Goal: Task Accomplishment & Management: Manage account settings

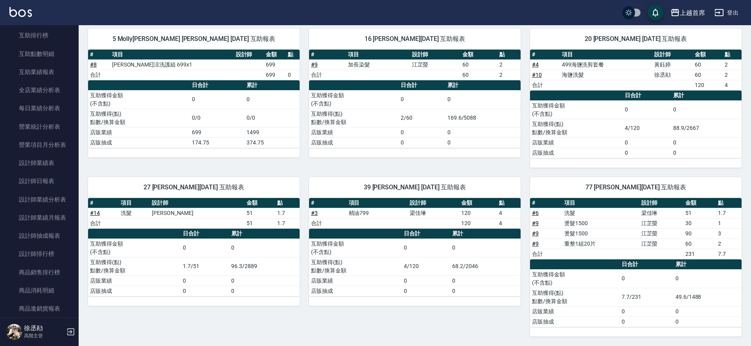
scroll to position [446, 0]
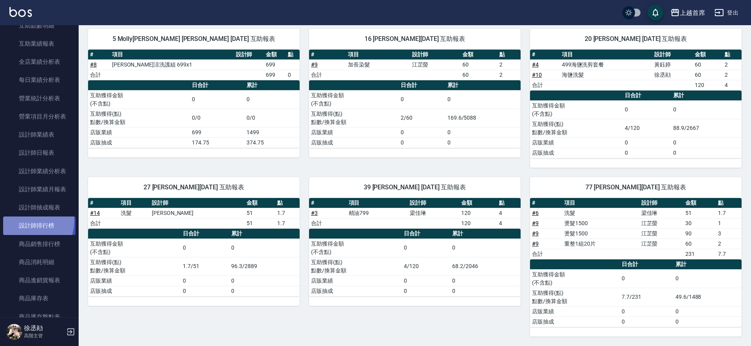
click at [26, 220] on link "設計師排行榜" at bounding box center [39, 225] width 72 height 18
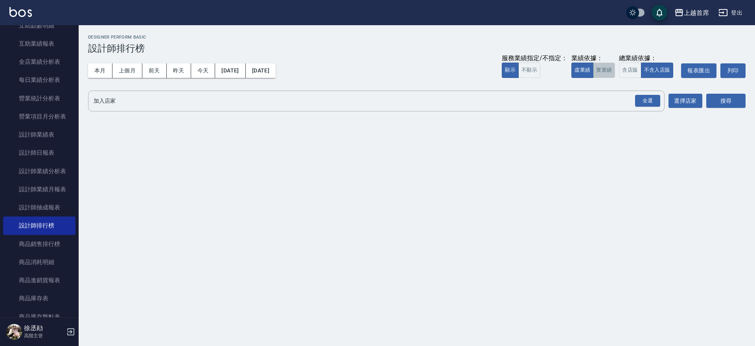
click at [604, 66] on button "實業績" at bounding box center [604, 70] width 22 height 15
click at [640, 102] on div "全選" at bounding box center [647, 101] width 25 height 12
click at [723, 105] on button "搜尋" at bounding box center [725, 101] width 39 height 15
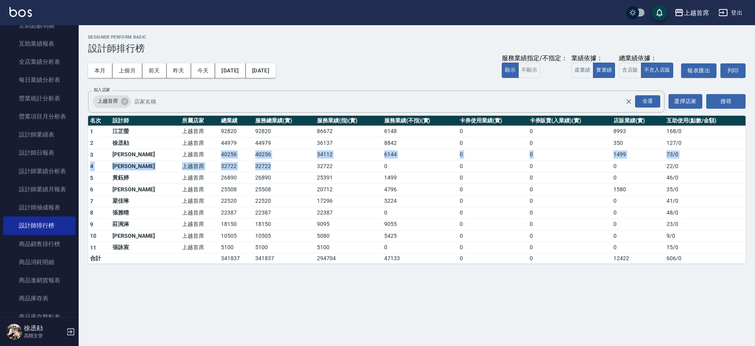
drag, startPoint x: 178, startPoint y: 153, endPoint x: 285, endPoint y: 161, distance: 107.3
click at [285, 161] on tbody "1 [PERSON_NAME]首席 92820 92820 86672 6148 0 0 8993 168 / 0 2 [PERSON_NAME]首席 449…" at bounding box center [416, 194] width 657 height 138
click at [285, 161] on td "32722" at bounding box center [283, 166] width 61 height 12
drag, startPoint x: 289, startPoint y: 160, endPoint x: 235, endPoint y: 156, distance: 54.0
click at [235, 156] on tbody "1 [PERSON_NAME]首席 92820 92820 86672 6148 0 0 8993 168 / 0 2 [PERSON_NAME]首席 449…" at bounding box center [416, 194] width 657 height 138
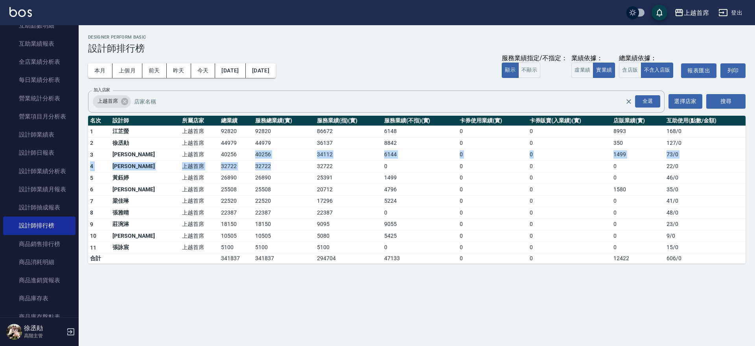
click at [253, 156] on td "40256" at bounding box center [283, 155] width 61 height 12
click at [358, 157] on tr "3 [PERSON_NAME]首席 40256 40256 34112 6144 0 0 1499 73 / 0" at bounding box center [416, 155] width 657 height 12
click at [358, 157] on td "34112" at bounding box center [348, 155] width 67 height 12
click at [197, 71] on button "今天" at bounding box center [203, 70] width 24 height 15
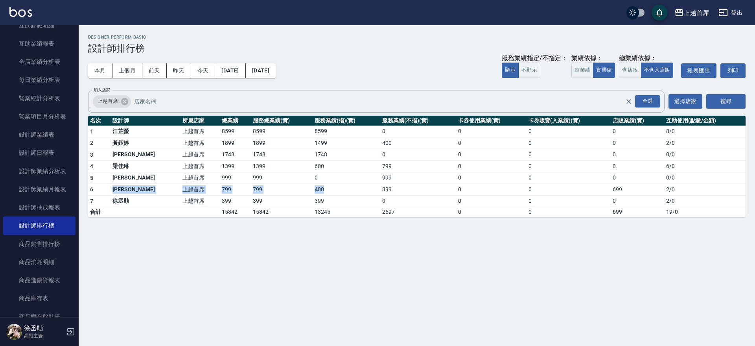
drag, startPoint x: 115, startPoint y: 189, endPoint x: 319, endPoint y: 192, distance: 203.3
click at [319, 192] on tr "6 [PERSON_NAME]首席 799 799 400 399 0 0 699 2 / 0" at bounding box center [416, 190] width 657 height 12
click at [319, 191] on td "400" at bounding box center [347, 190] width 68 height 12
drag, startPoint x: 352, startPoint y: 191, endPoint x: 271, endPoint y: 181, distance: 82.0
click at [271, 181] on tbody "1 [PERSON_NAME]首席 8599 8599 8599 0 0 0 0 8 / 0 2 [PERSON_NAME]首席 1899 1899 1499…" at bounding box center [416, 171] width 657 height 92
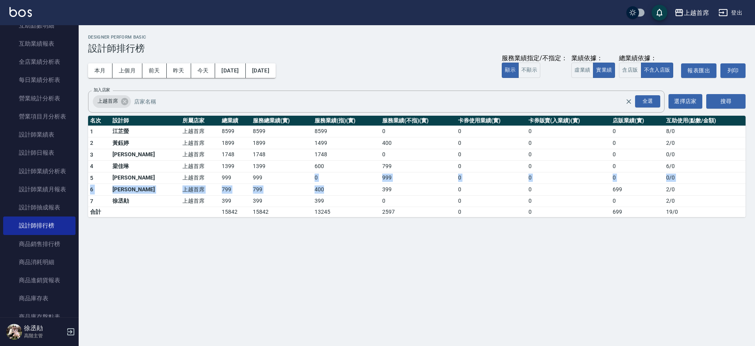
drag, startPoint x: 270, startPoint y: 180, endPoint x: 416, endPoint y: 177, distance: 146.3
click at [270, 179] on td "999" at bounding box center [282, 178] width 62 height 12
drag, startPoint x: 580, startPoint y: 199, endPoint x: 581, endPoint y: 190, distance: 8.4
click at [581, 192] on tbody "1 [PERSON_NAME]首席 8599 8599 8599 0 0 0 0 8 / 0 2 [PERSON_NAME]首席 1899 1899 1499…" at bounding box center [416, 171] width 657 height 92
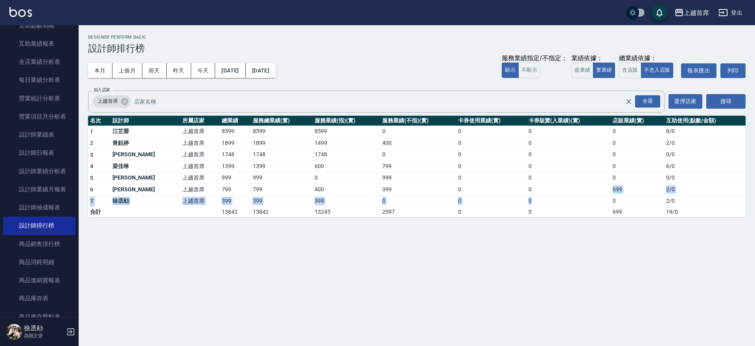
click at [601, 190] on td "0" at bounding box center [569, 190] width 84 height 12
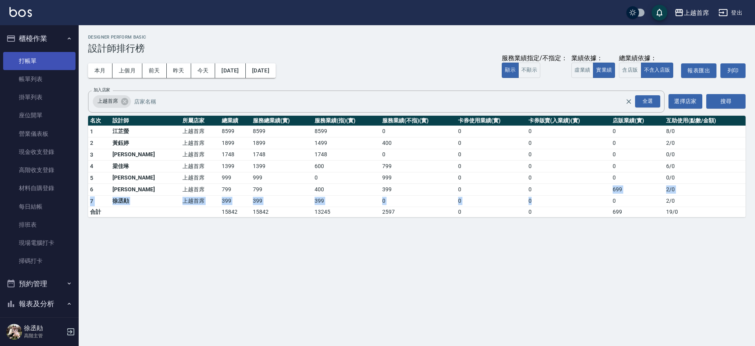
click at [44, 61] on link "打帳單" at bounding box center [39, 61] width 72 height 18
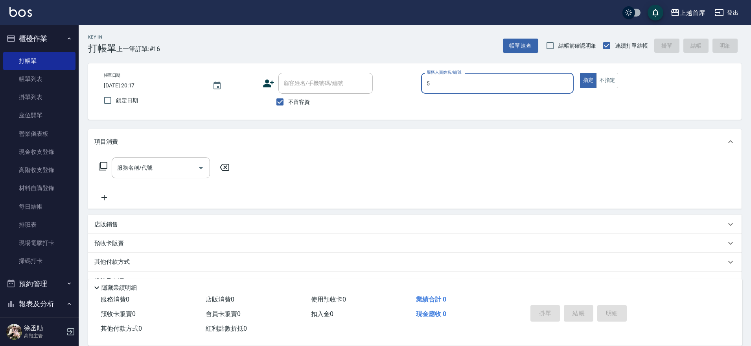
type input "[PERSON_NAME]-5"
type button "true"
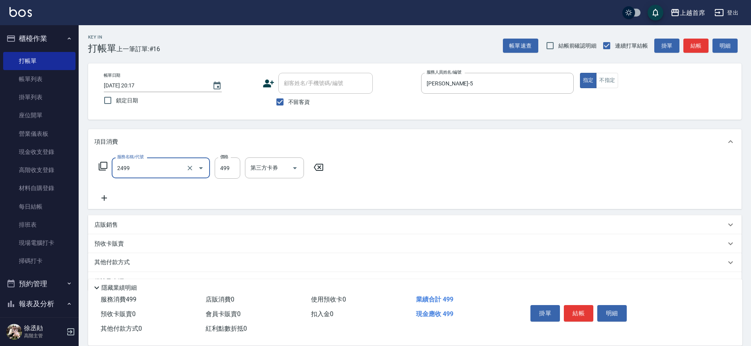
type input "499海鹽洗剪套餐(2499)"
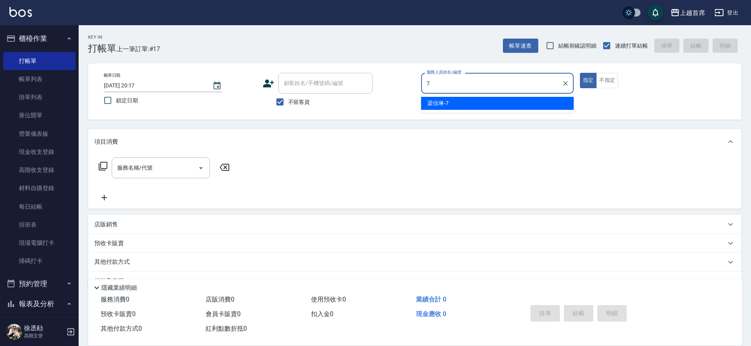
type input "[PERSON_NAME]-7"
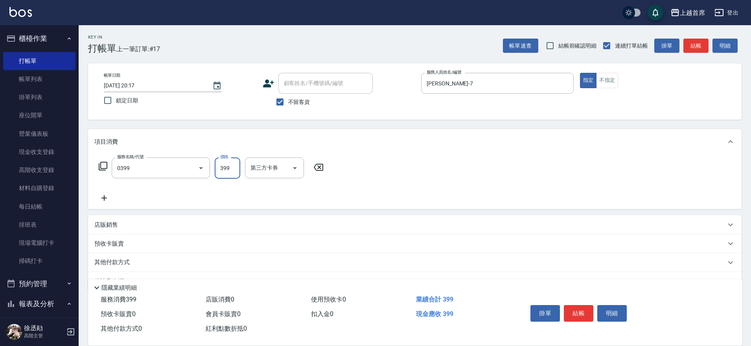
type input "海鹽洗髮(0399)"
type input "[PERSON_NAME]-39"
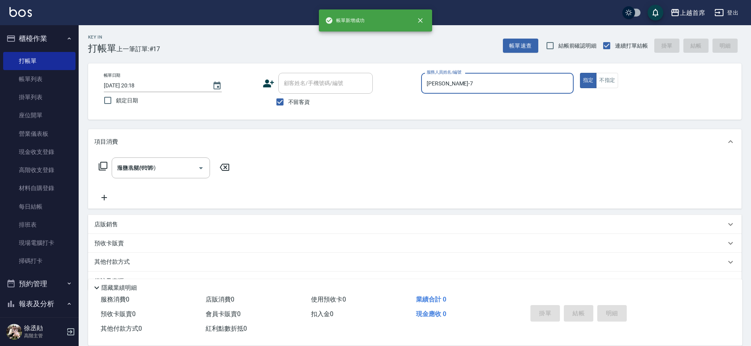
type input "[DATE] 20:18"
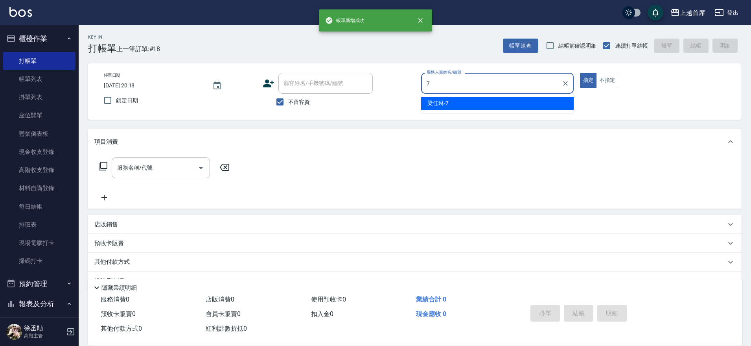
type input "[PERSON_NAME]-7"
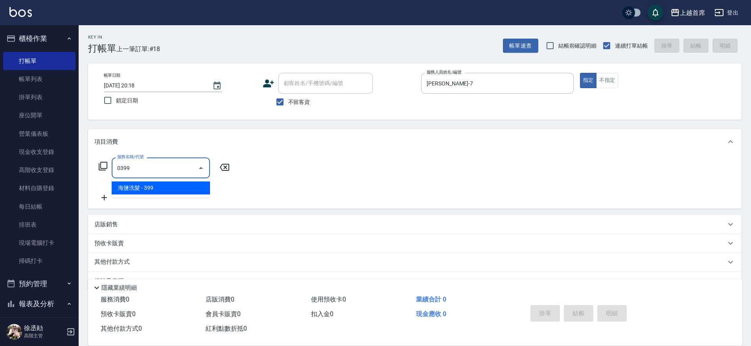
type input "海鹽洗髮(0399)"
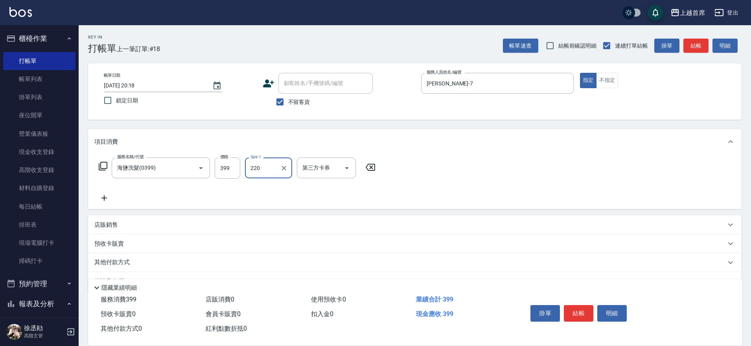
type input "220"
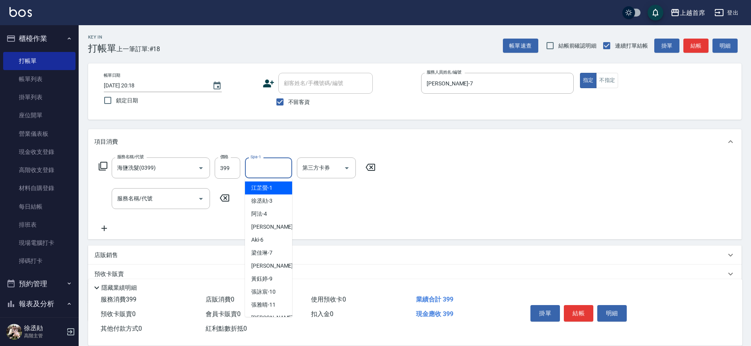
click at [284, 168] on input "Spa-1" at bounding box center [269, 168] width 40 height 14
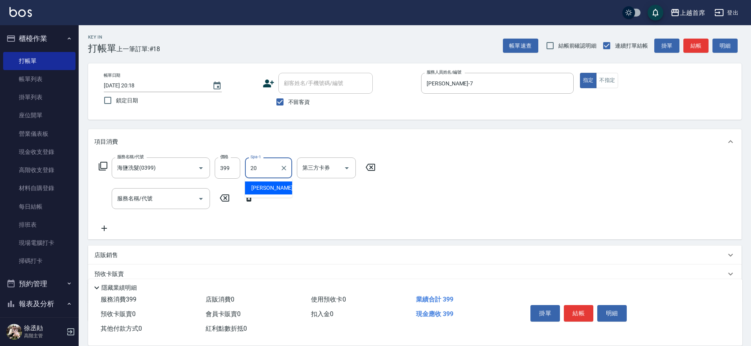
type input "[PERSON_NAME]-20"
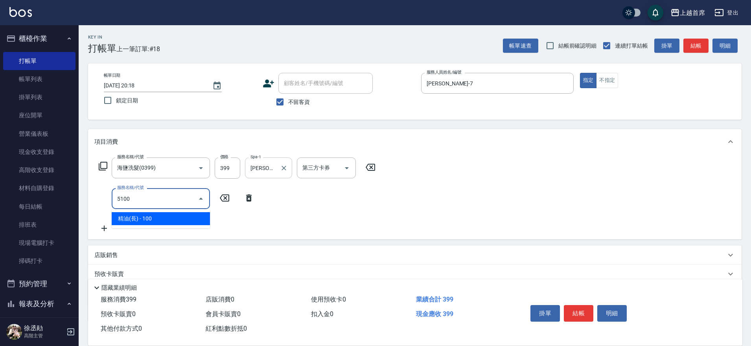
type input "精油(長)(5100)"
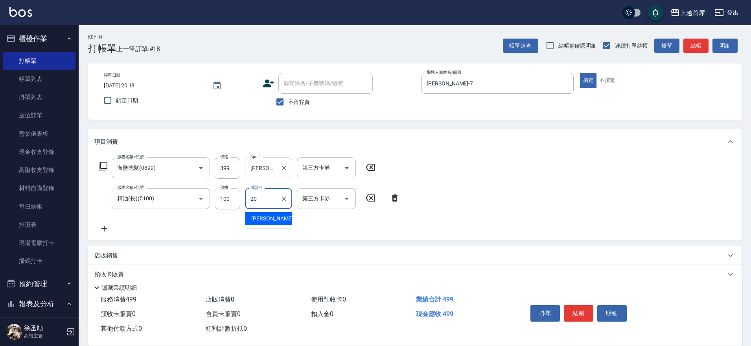
type input "[PERSON_NAME]-20"
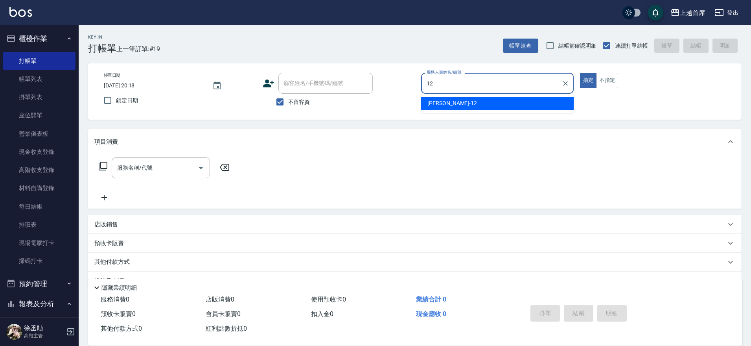
type input "[PERSON_NAME]-12"
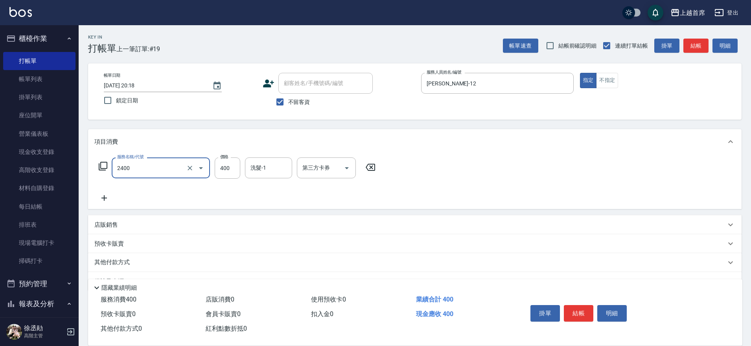
type input "指定一般洗剪400(2400)"
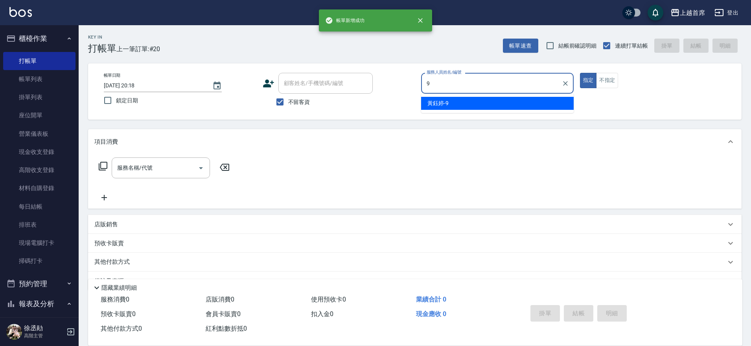
type input "[PERSON_NAME]-9"
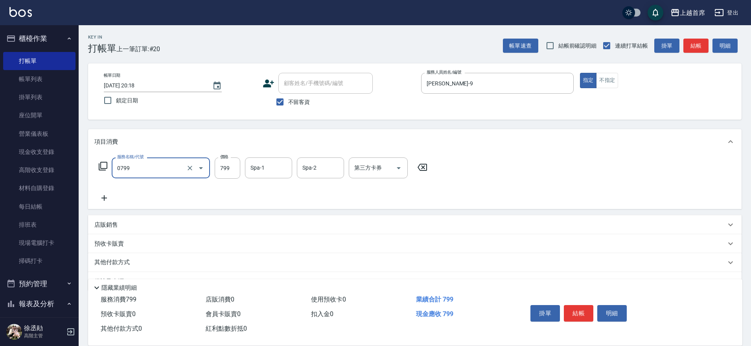
type input "精油799(0799)"
type input "[PERSON_NAME]-20"
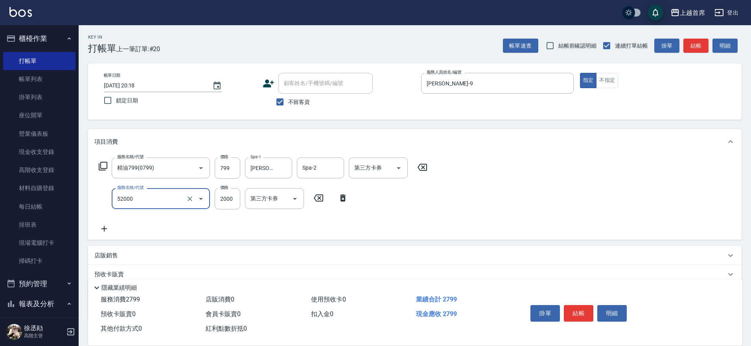
type input "黑耀光護髮(52000)"
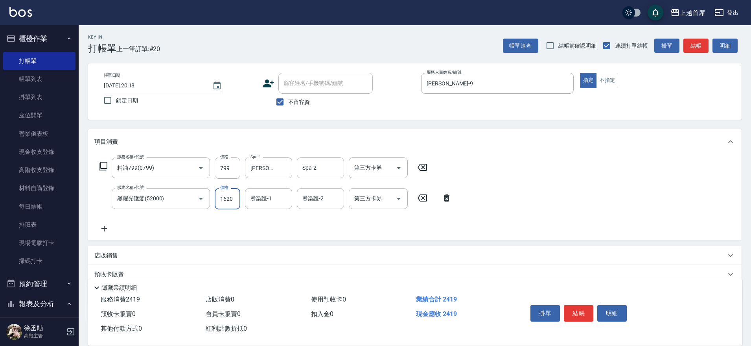
type input "1620"
click at [273, 200] on input "燙染謢-1" at bounding box center [269, 199] width 40 height 14
type input "[PERSON_NAME]-20"
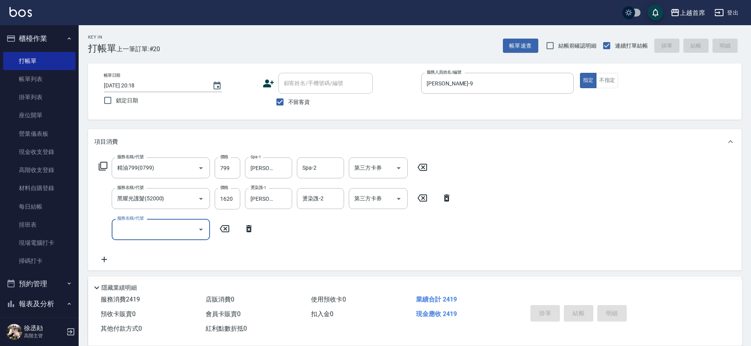
type input "[DATE] 20:19"
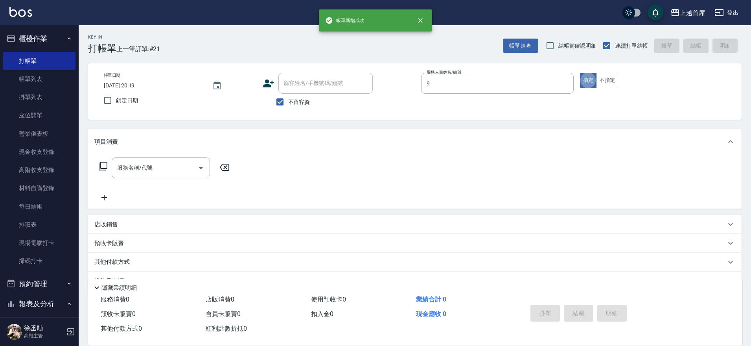
type input "[PERSON_NAME]-9"
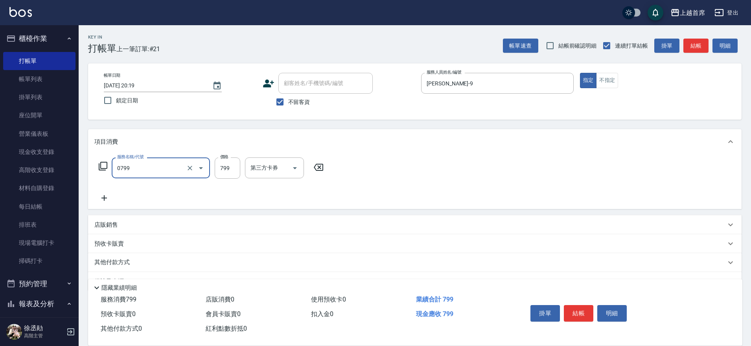
type input "精油799(0799)"
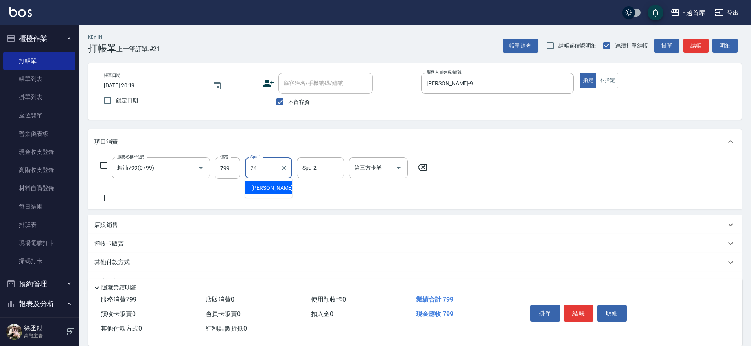
type input "[PERSON_NAME]-24"
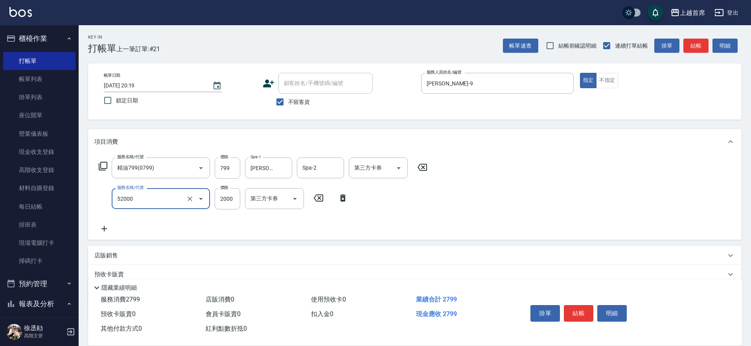
type input "黑耀光護髮(52000)"
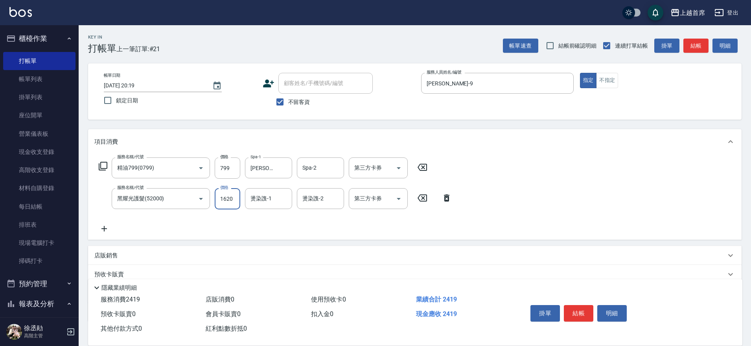
type input "1620"
type input "[PERSON_NAME]-20"
drag, startPoint x: 283, startPoint y: 195, endPoint x: 287, endPoint y: 194, distance: 4.3
click at [285, 195] on icon "Clear" at bounding box center [284, 199] width 8 height 8
type input "[PERSON_NAME]-24"
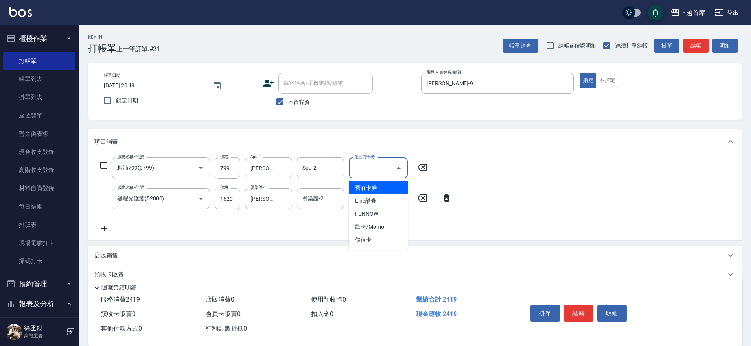
click at [386, 169] on input "第三方卡券" at bounding box center [372, 168] width 40 height 14
click at [381, 237] on span "儲值卡" at bounding box center [378, 239] width 59 height 13
type input "儲值卡"
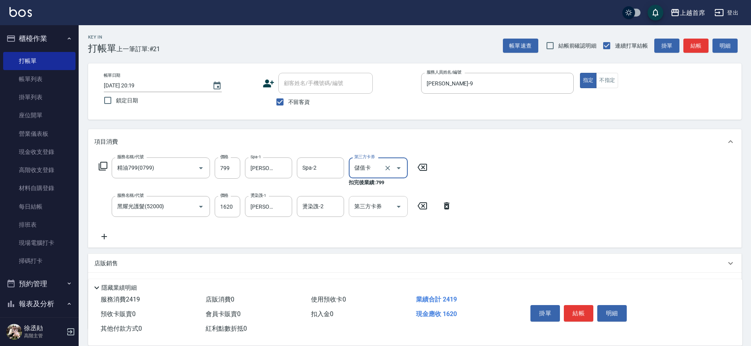
click at [368, 210] on input "第三方卡券" at bounding box center [372, 206] width 40 height 14
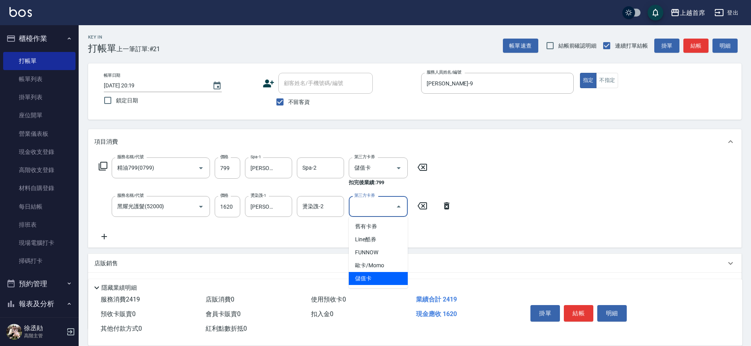
click at [369, 275] on span "儲值卡" at bounding box center [378, 278] width 59 height 13
type input "儲值卡"
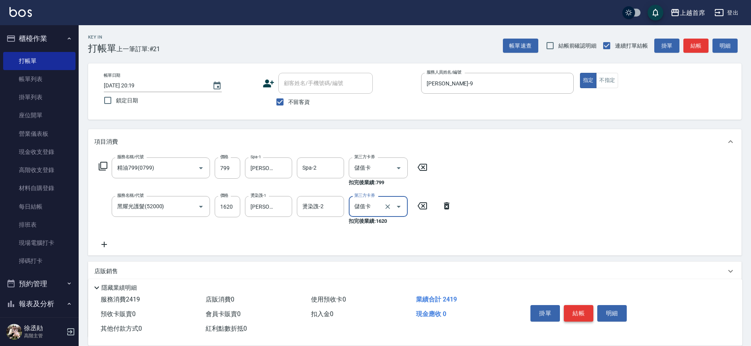
click at [575, 312] on button "結帳" at bounding box center [578, 313] width 29 height 17
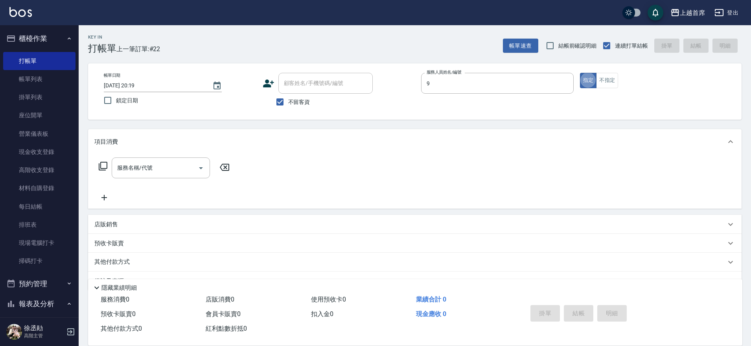
type input "[PERSON_NAME]-9"
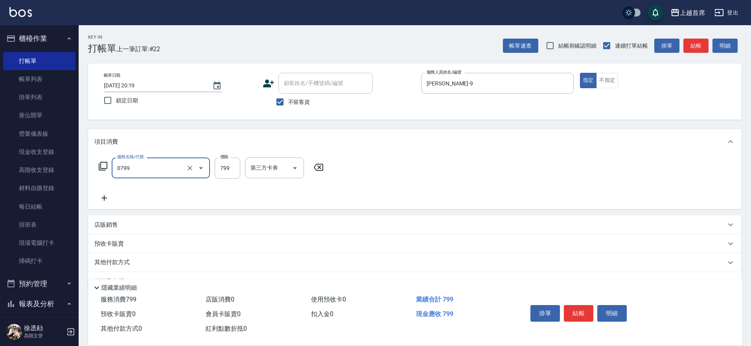
type input "精油799(0799)"
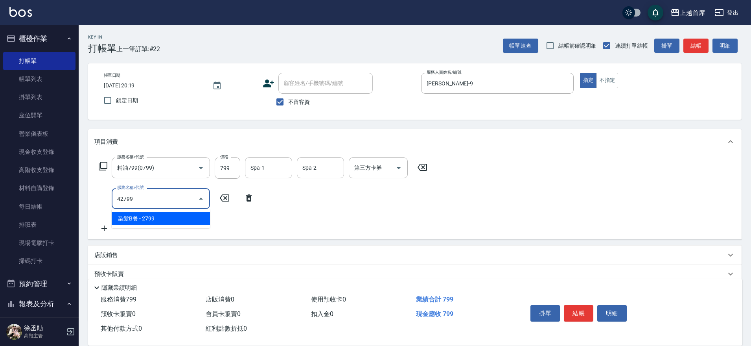
type input "染髮B餐(42799)"
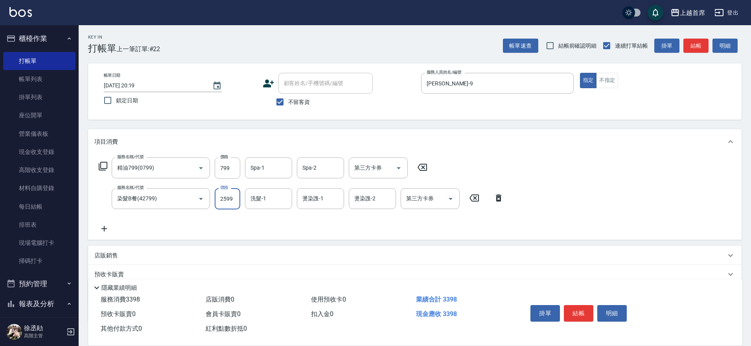
type input "2599"
click at [419, 204] on div "第三方卡券" at bounding box center [430, 198] width 59 height 21
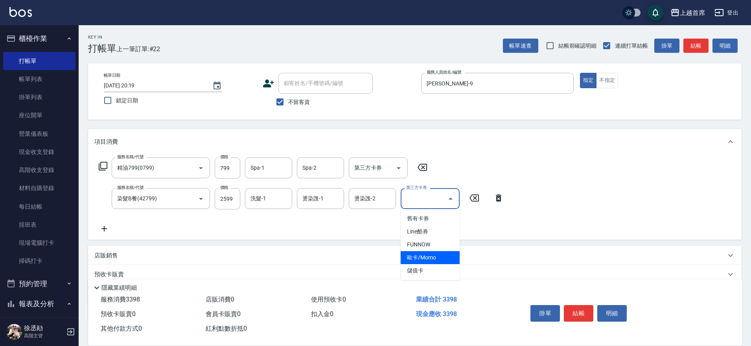
click at [422, 267] on span "儲值卡" at bounding box center [430, 270] width 59 height 13
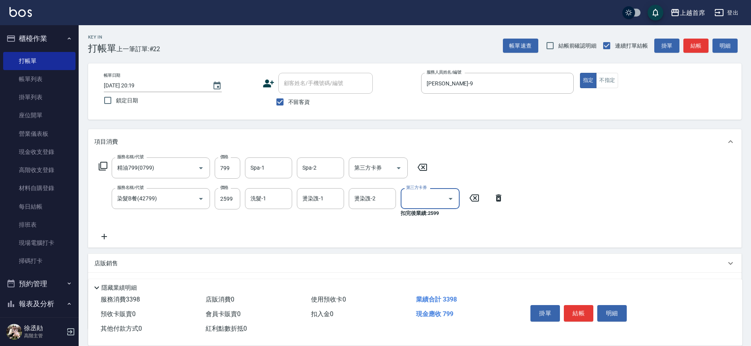
type input "儲值卡"
click at [376, 169] on input "第三方卡券" at bounding box center [372, 168] width 40 height 14
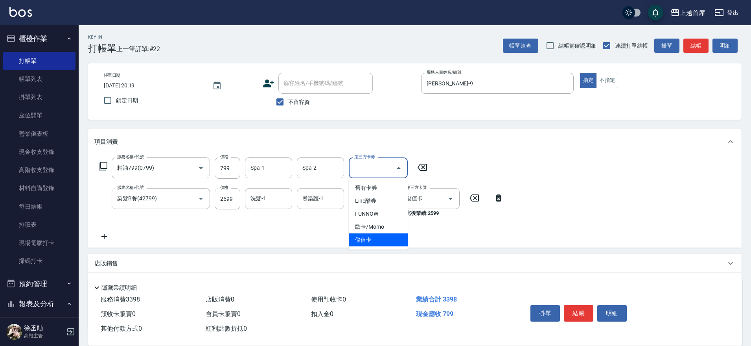
click at [386, 242] on span "儲值卡" at bounding box center [378, 239] width 59 height 13
type input "儲值卡"
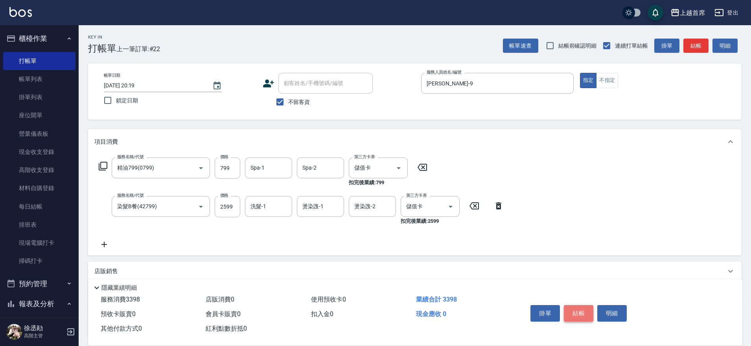
click at [576, 311] on button "結帳" at bounding box center [578, 313] width 29 height 17
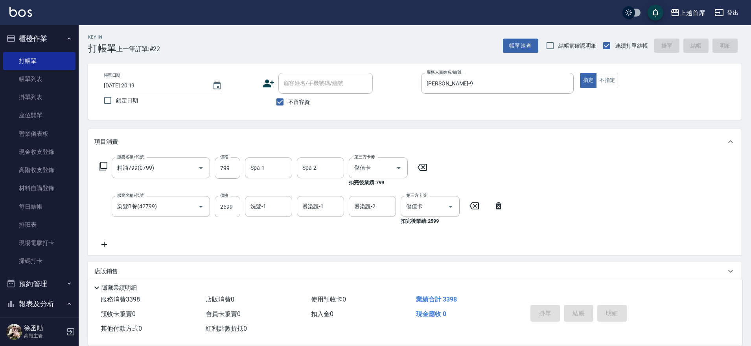
type input "[DATE] 20:20"
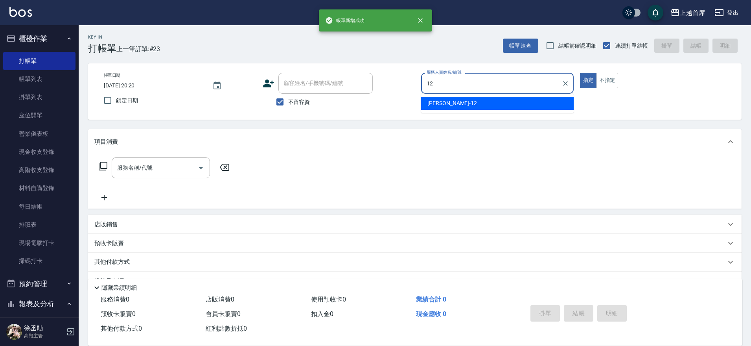
type input "[PERSON_NAME]-12"
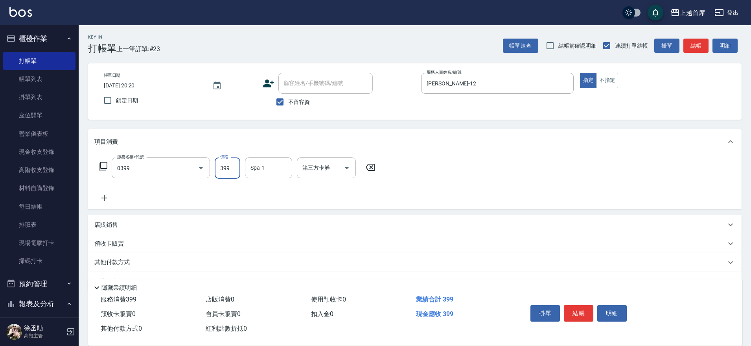
type input "海鹽洗髮(0399)"
type input "[PERSON_NAME]-77"
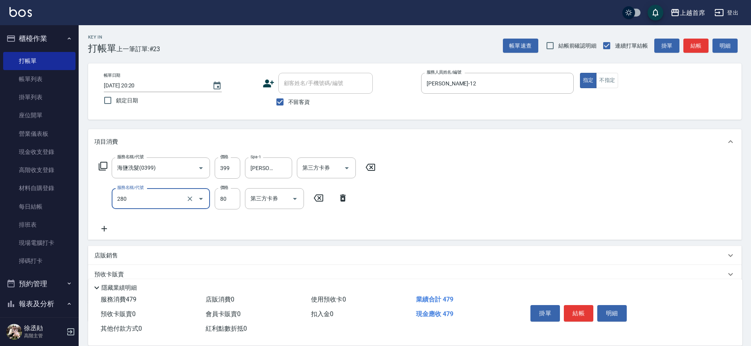
type input "剪瀏海(280)"
type input "50"
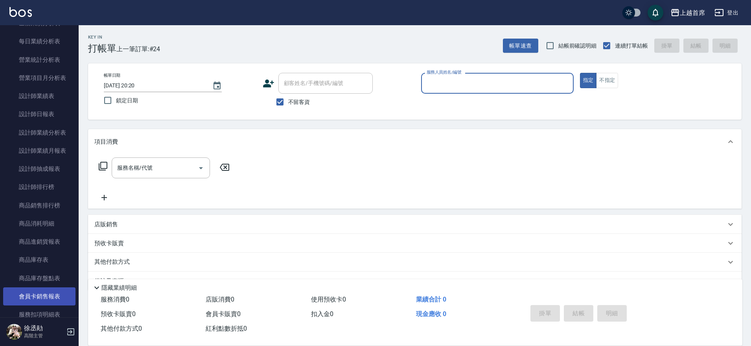
scroll to position [639, 0]
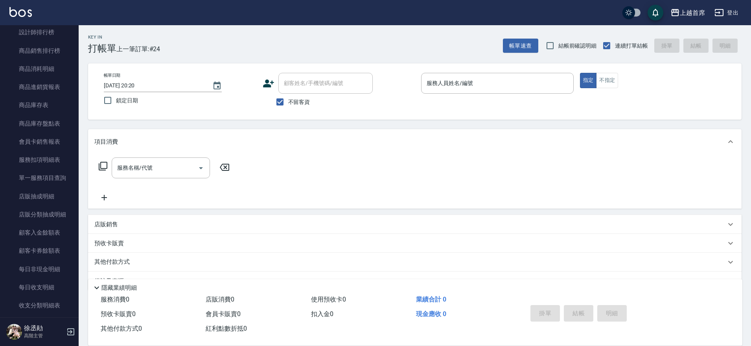
drag, startPoint x: 79, startPoint y: 190, endPoint x: 79, endPoint y: 162, distance: 27.5
click at [79, 162] on div "櫃檯作業 打帳單 帳單列表 掛單列表 座位開單 營業儀表板 現金收支登錄 高階收支登錄 材料自購登錄 每日結帳 排班表 現場電腦打卡 掃碼打卡 預約管理 預約…" at bounding box center [39, 185] width 79 height 320
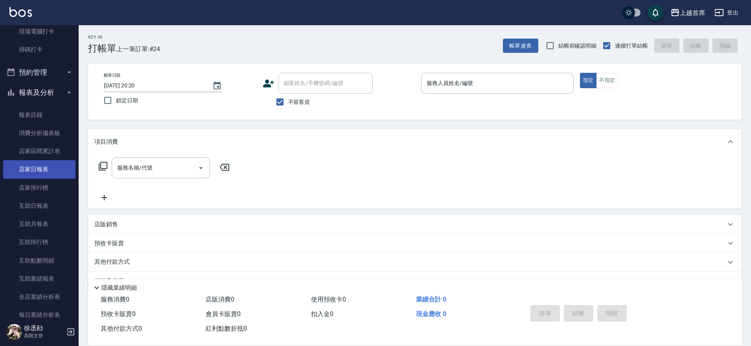
click at [42, 176] on link "店家日報表" at bounding box center [39, 169] width 72 height 18
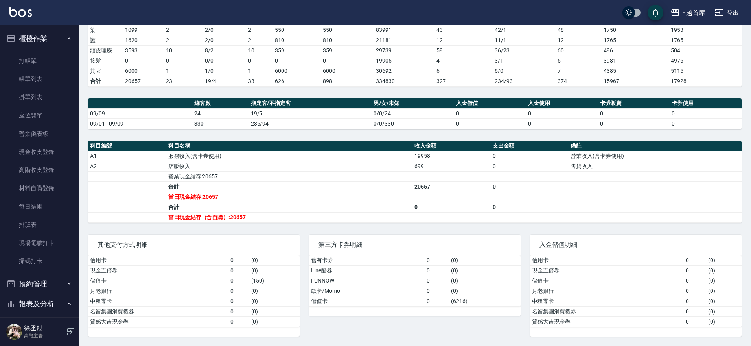
click at [3, 53] on nav "櫃檯作業 打帳單 帳單列表 掛單列表 座位開單 營業儀表板 現金收支登錄 高階收支登錄 材料自購登錄 每日結帳 排班表 現場電腦打卡 掃碼打卡 預約管理 預約…" at bounding box center [39, 171] width 79 height 292
click at [20, 61] on link "打帳單" at bounding box center [39, 61] width 72 height 18
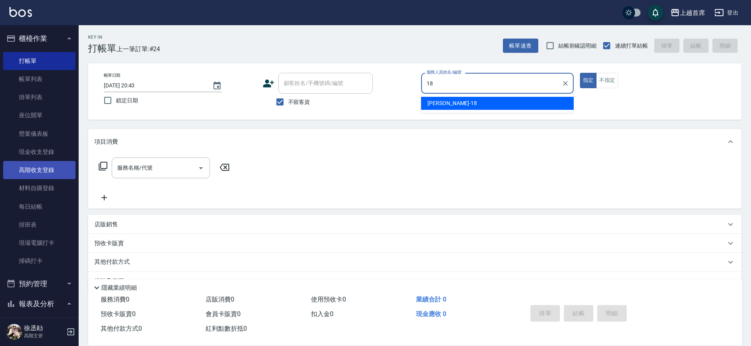
type input "Linda-18"
type button "true"
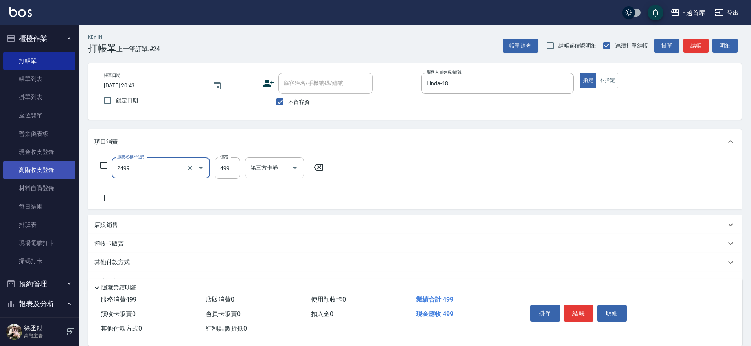
type input "499海鹽洗剪套餐(2499)"
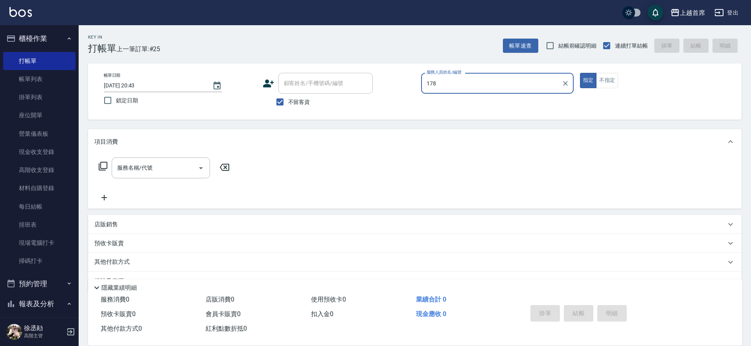
type input "178"
click at [580, 73] on button "指定" at bounding box center [588, 80] width 17 height 15
click at [502, 76] on input "服務人員姓名/編號" at bounding box center [497, 83] width 145 height 14
type input "[PERSON_NAME]好-8"
click at [562, 85] on icon "Clear" at bounding box center [566, 83] width 8 height 8
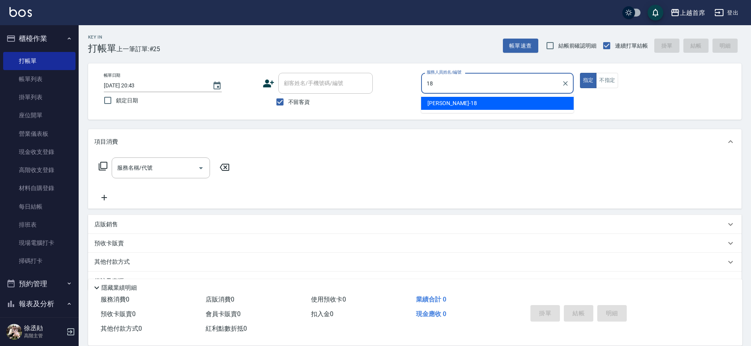
type input "Linda-18"
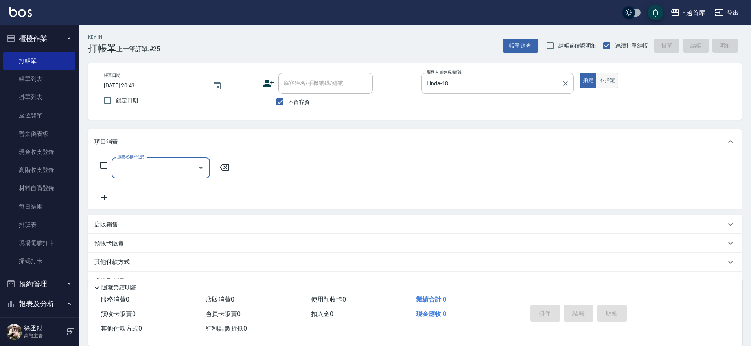
click at [605, 74] on button "不指定" at bounding box center [607, 80] width 22 height 15
click at [159, 167] on input "服務名稱/代號" at bounding box center [154, 168] width 79 height 14
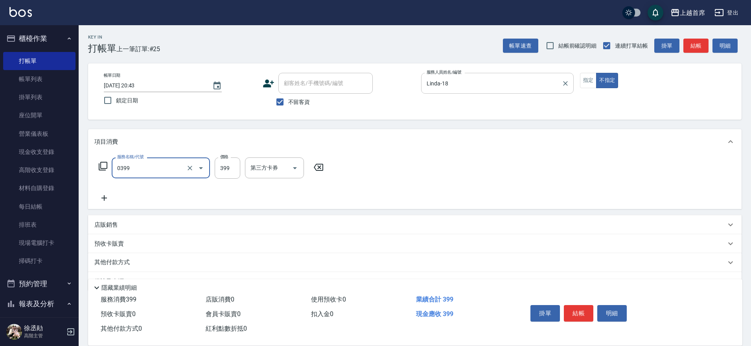
type input "海鹽洗髮(0399)"
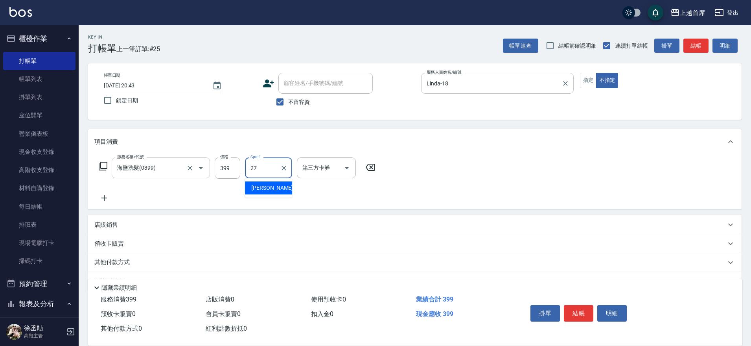
type input "[PERSON_NAME]-27"
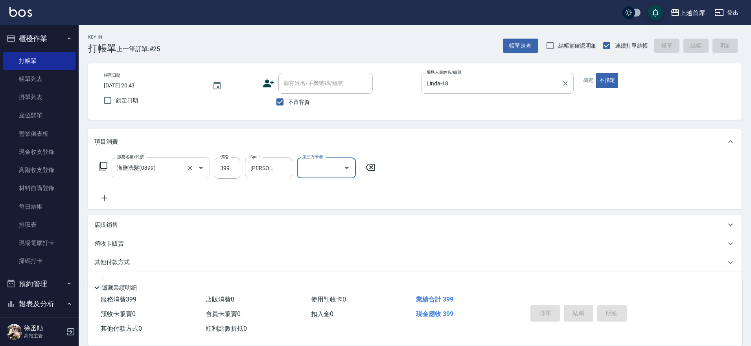
type input "[DATE] 20:44"
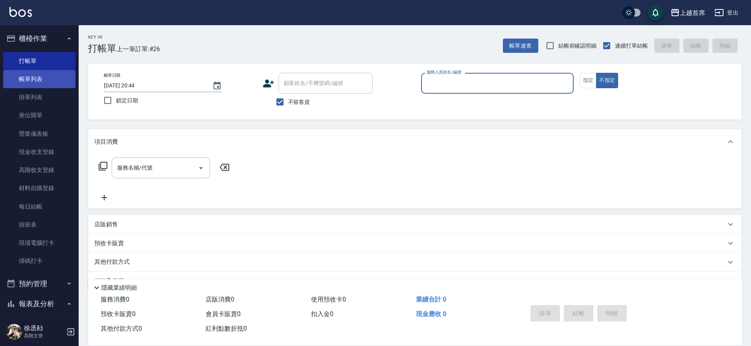
click at [30, 80] on link "帳單列表" at bounding box center [39, 79] width 72 height 18
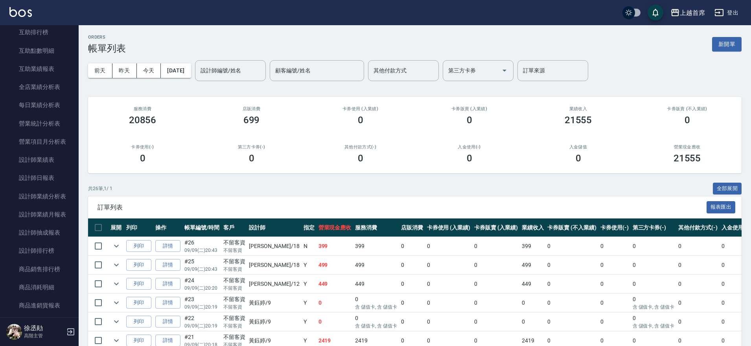
scroll to position [424, 0]
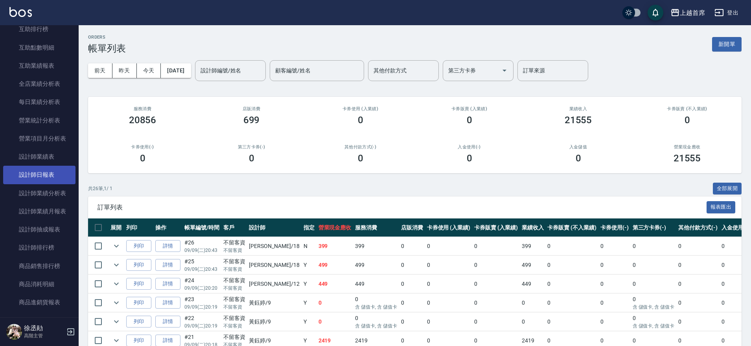
click at [37, 177] on link "設計師日報表" at bounding box center [39, 175] width 72 height 18
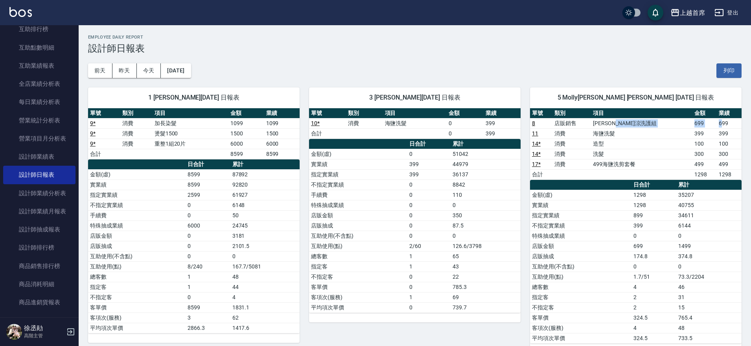
drag, startPoint x: 657, startPoint y: 124, endPoint x: 719, endPoint y: 121, distance: 61.8
click at [719, 121] on tr "8 店販銷售 水水沁涼洗護組 699 699" at bounding box center [636, 123] width 212 height 10
click at [719, 121] on td "699" at bounding box center [729, 123] width 25 height 10
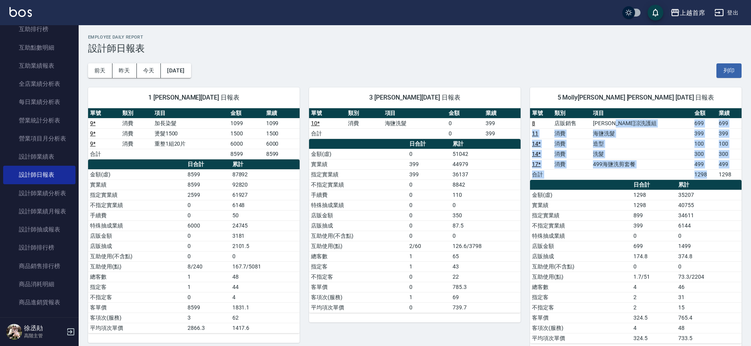
drag, startPoint x: 666, startPoint y: 129, endPoint x: 709, endPoint y: 175, distance: 62.6
click at [709, 175] on tbody "8 店販銷售 水水沁涼洗護組 699 699 11 消費 海鹽洗髮 399 399 14 * 消費 造型 100 100 14 * 消費 洗髮 300 300…" at bounding box center [636, 148] width 212 height 61
click at [709, 175] on td "1298" at bounding box center [704, 174] width 25 height 10
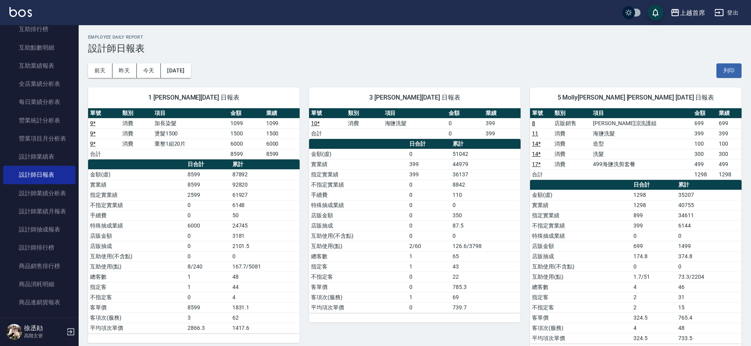
click at [717, 173] on td "1298" at bounding box center [729, 174] width 25 height 10
drag, startPoint x: 735, startPoint y: 171, endPoint x: 686, endPoint y: 171, distance: 48.8
click at [686, 171] on tr "合計 1298 1298" at bounding box center [636, 174] width 212 height 10
click at [692, 170] on td "1298" at bounding box center [704, 174] width 25 height 10
drag, startPoint x: 606, startPoint y: 140, endPoint x: 667, endPoint y: 148, distance: 61.5
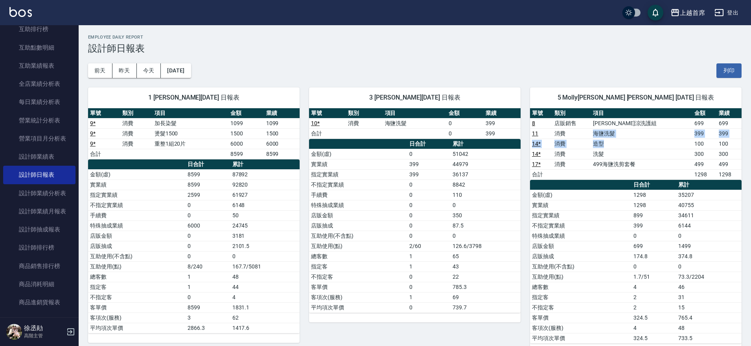
click at [667, 148] on tbody "8 店販銷售 水水沁涼洗護組 699 699 11 消費 海鹽洗髮 399 399 14 * 消費 造型 100 100 14 * 消費 洗髮 300 300…" at bounding box center [636, 148] width 212 height 61
click at [667, 149] on td "洗髮" at bounding box center [641, 154] width 101 height 10
click at [669, 151] on td "洗髮" at bounding box center [641, 154] width 101 height 10
drag, startPoint x: 670, startPoint y: 159, endPoint x: 670, endPoint y: 166, distance: 7.1
click at [670, 167] on tbody "8 店販銷售 水水沁涼洗護組 699 699 11 消費 海鹽洗髮 399 399 14 * 消費 造型 100 100 14 * 消費 洗髮 300 300…" at bounding box center [636, 148] width 212 height 61
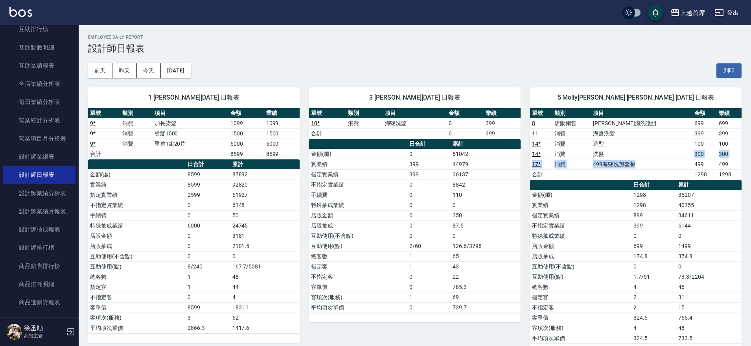
click at [670, 165] on td "499海鹽洗剪套餐" at bounding box center [641, 164] width 101 height 10
click at [497, 141] on th "累計" at bounding box center [486, 144] width 70 height 10
click at [37, 252] on link "設計師排行榜" at bounding box center [39, 247] width 72 height 18
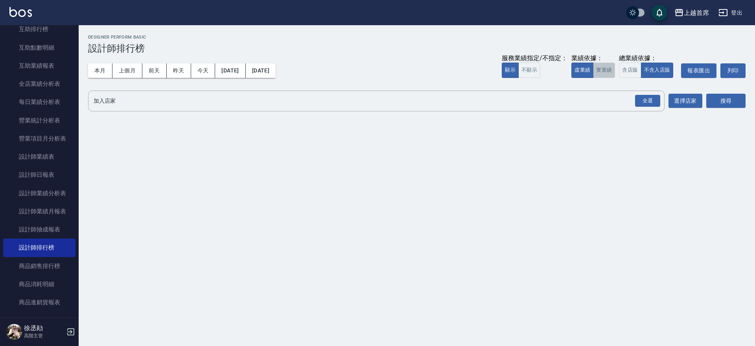
drag, startPoint x: 614, startPoint y: 74, endPoint x: 615, endPoint y: 69, distance: 5.1
click at [615, 70] on div "服務業績指定/不指定： 顯示 不顯示 業績依據： 虛業績 實業績 總業績依據： 含店販 不含入店販 報表匯出 列印" at bounding box center [624, 70] width 244 height 15
click at [610, 69] on button "實業績" at bounding box center [604, 70] width 22 height 15
drag, startPoint x: 652, startPoint y: 99, endPoint x: 678, endPoint y: 99, distance: 25.6
click at [652, 99] on div "全選" at bounding box center [647, 101] width 25 height 12
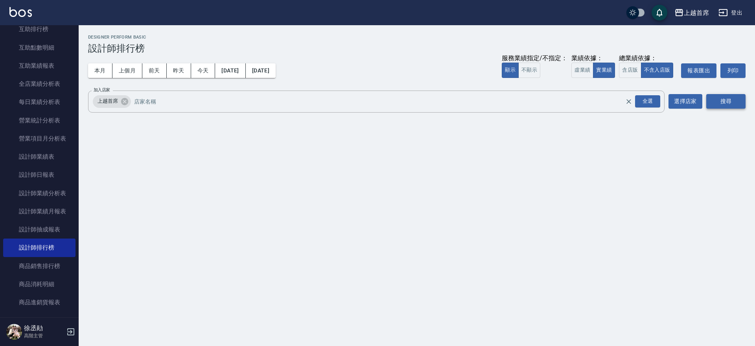
click at [735, 96] on button "搜尋" at bounding box center [725, 101] width 39 height 15
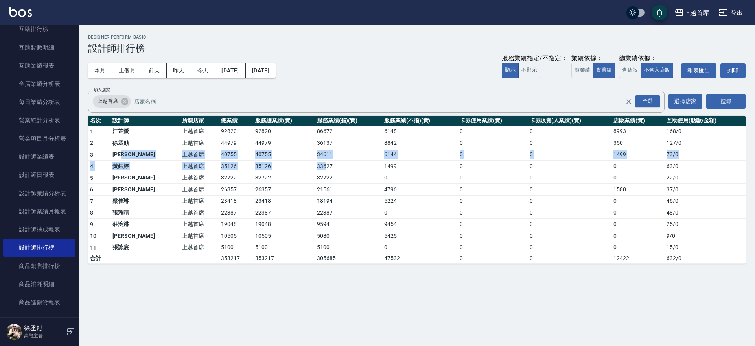
drag, startPoint x: 151, startPoint y: 154, endPoint x: 306, endPoint y: 159, distance: 155.4
click at [306, 160] on tbody "1 [PERSON_NAME]首席 92820 92820 86672 6148 0 0 8993 168 / 0 2 [PERSON_NAME]首席 449…" at bounding box center [416, 194] width 657 height 138
click at [315, 159] on td "34611" at bounding box center [348, 155] width 67 height 12
